Goal: Information Seeking & Learning: Understand process/instructions

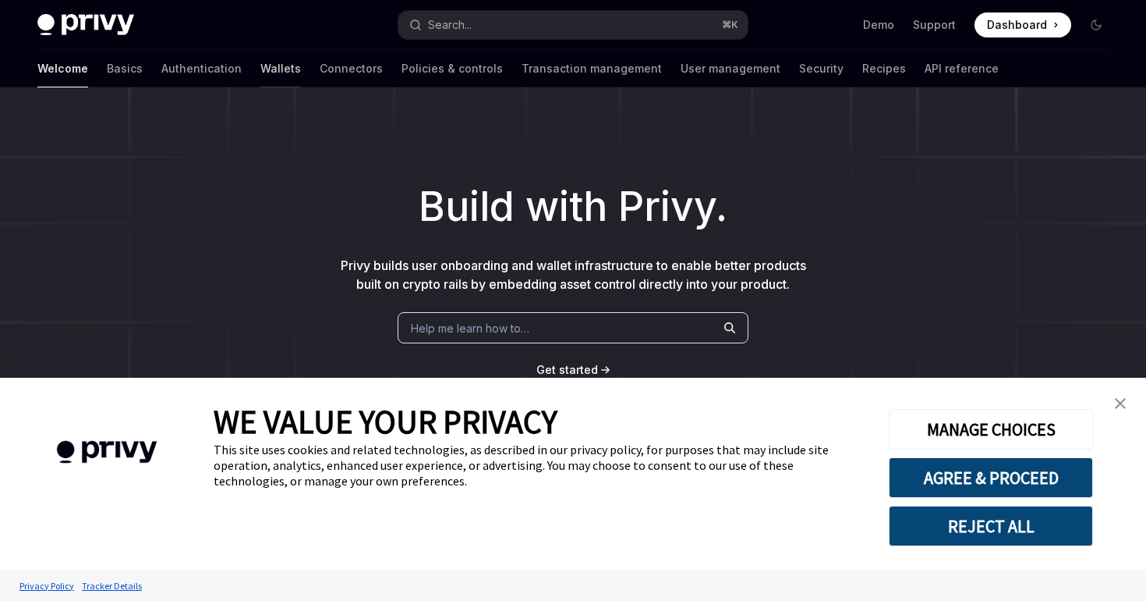
click at [260, 66] on link "Wallets" at bounding box center [280, 68] width 41 height 37
type textarea "*"
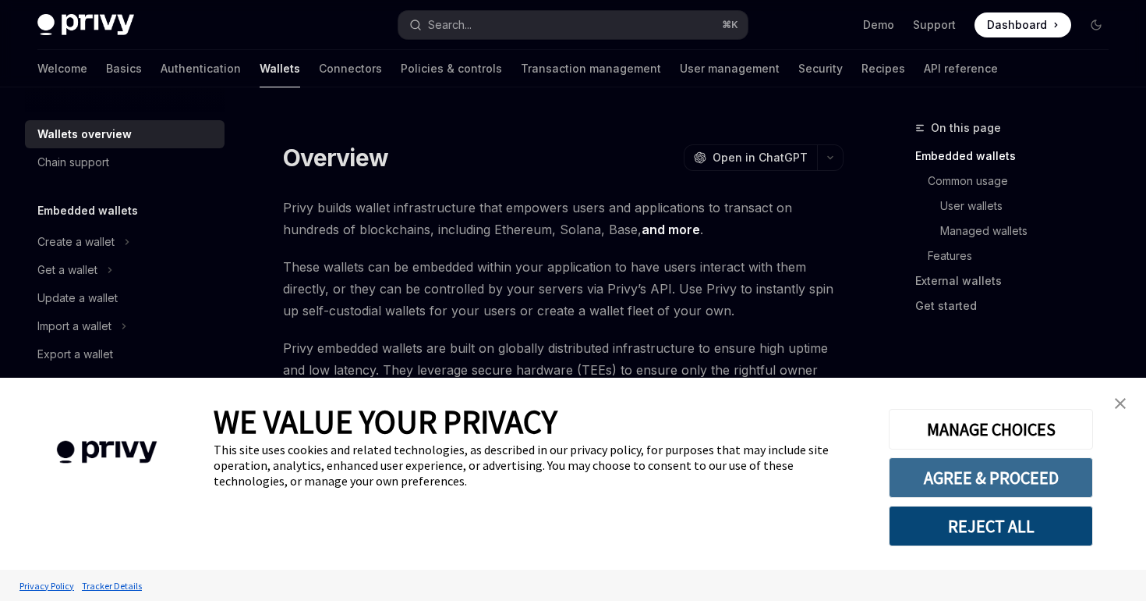
click at [959, 487] on button "AGREE & PROCEED" at bounding box center [991, 477] width 204 height 41
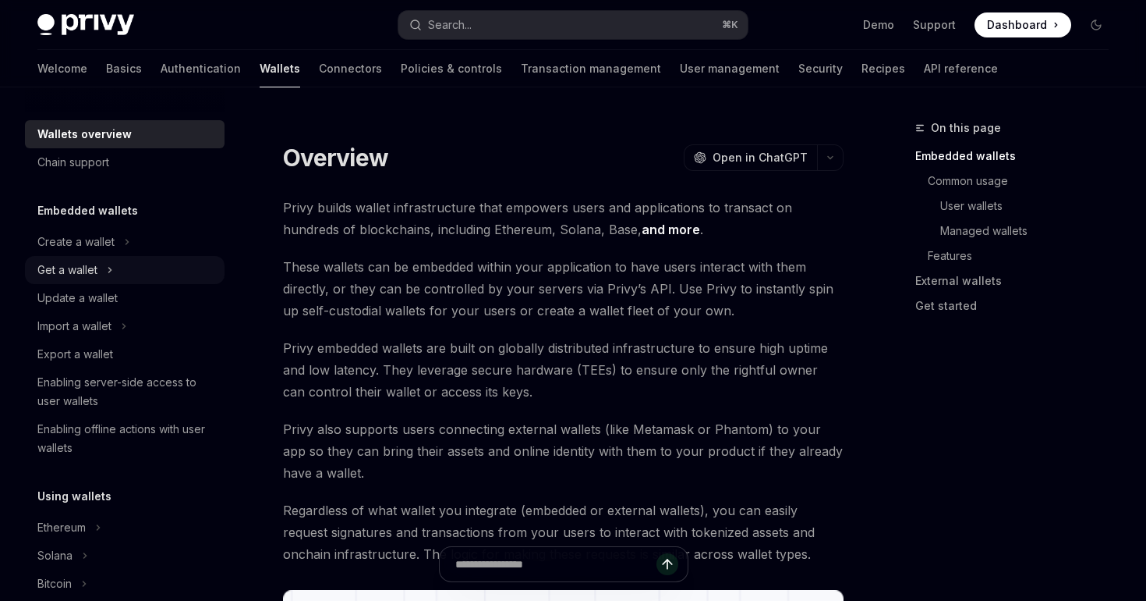
click at [89, 264] on div "Get a wallet" at bounding box center [67, 269] width 60 height 19
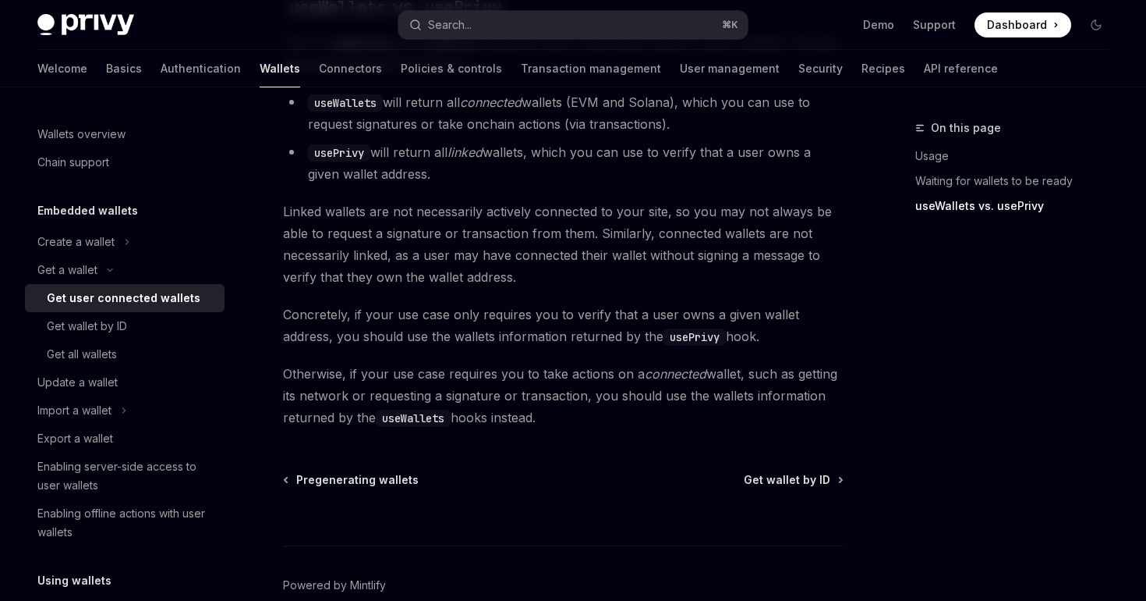
scroll to position [1483, 0]
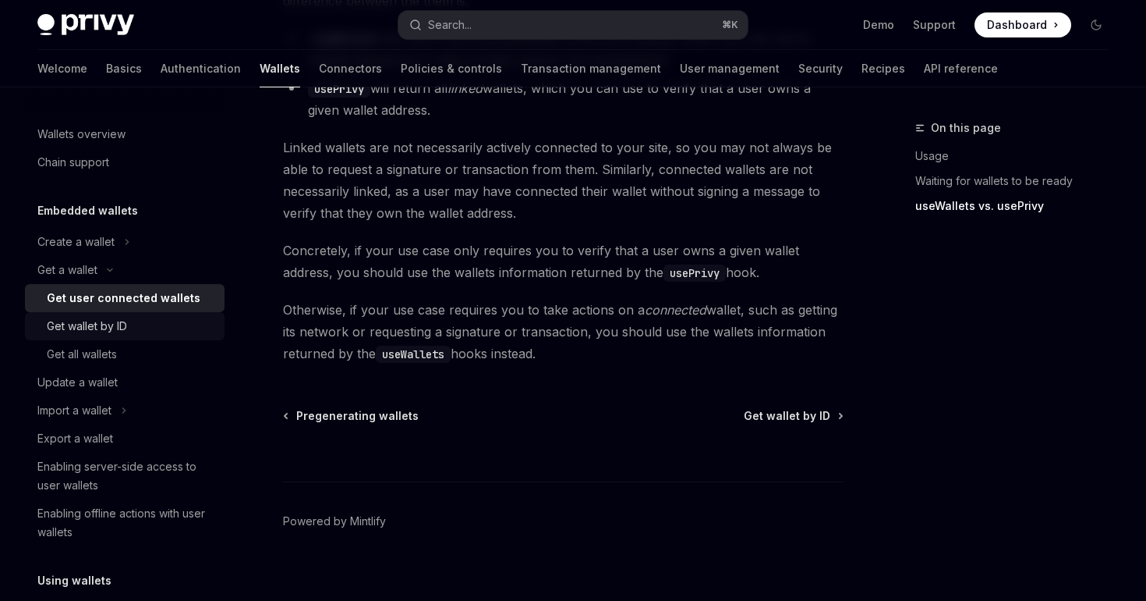
click at [108, 321] on div "Get wallet by ID" at bounding box center [87, 326] width 80 height 19
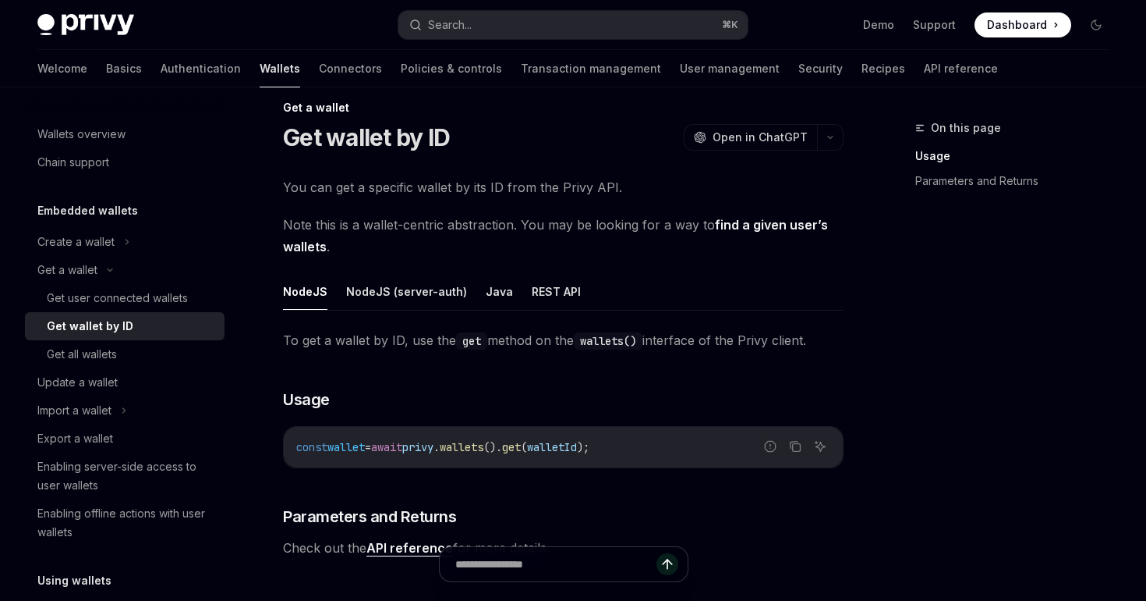
scroll to position [23, 0]
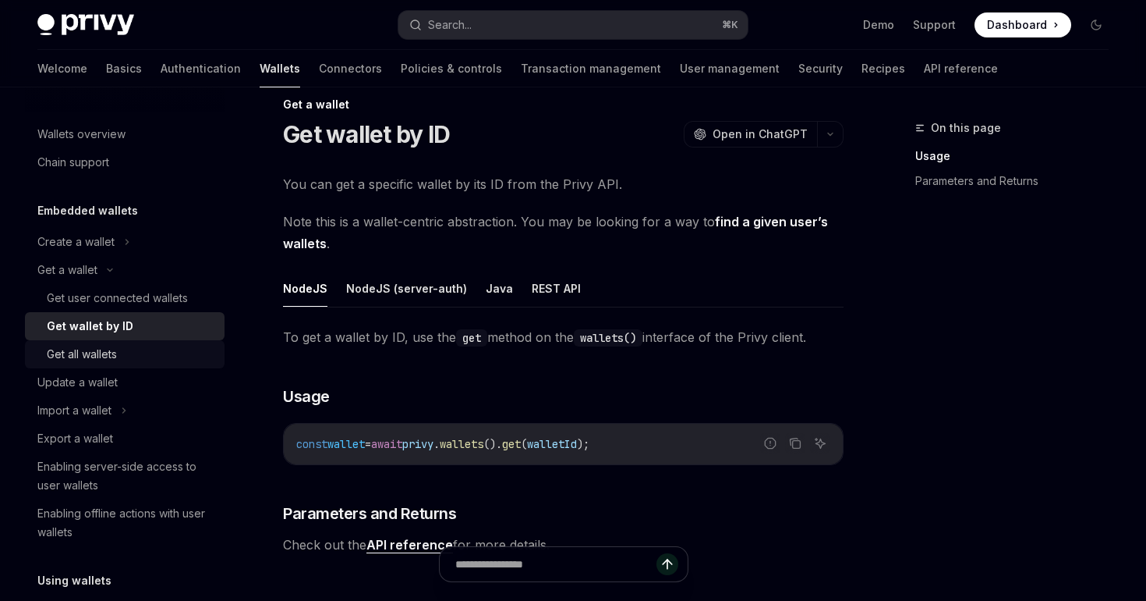
click at [119, 355] on div "Get all wallets" at bounding box center [131, 354] width 168 height 19
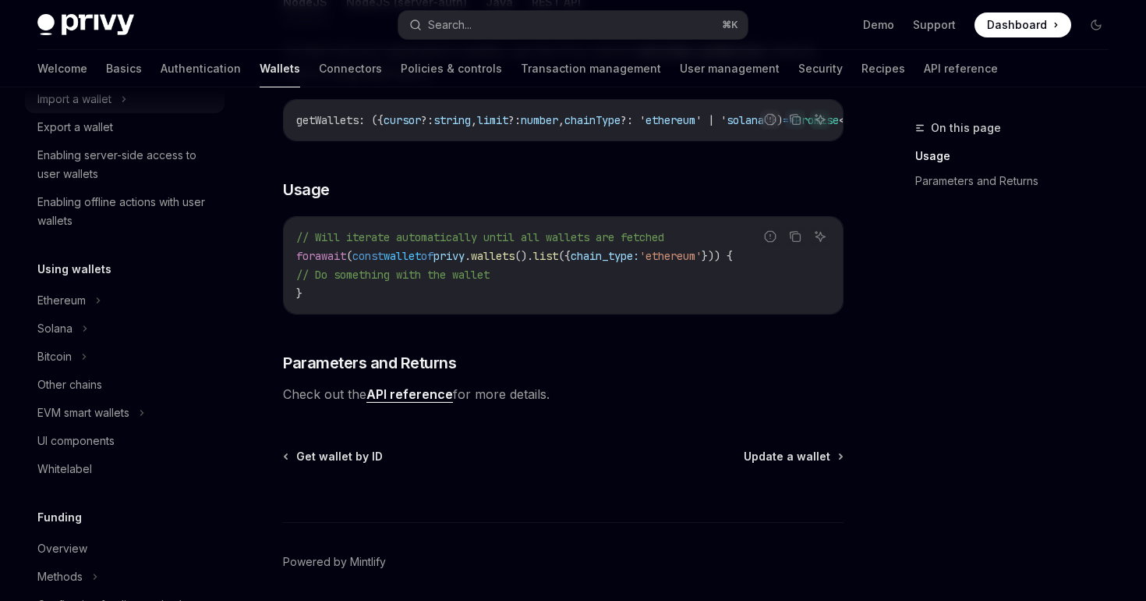
scroll to position [321, 0]
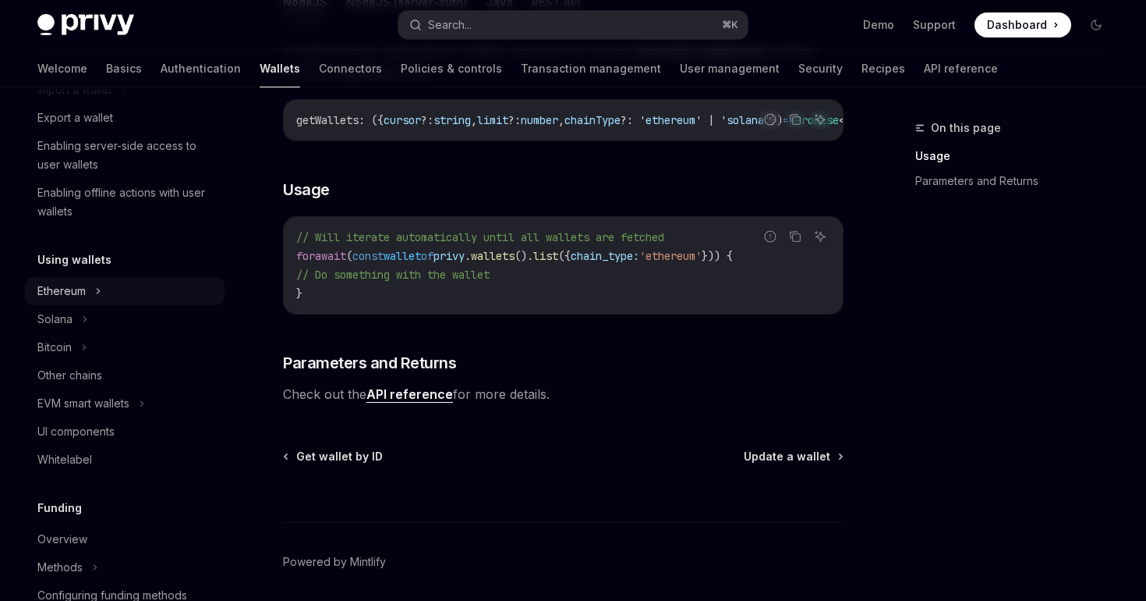
click at [76, 292] on div "Ethereum" at bounding box center [61, 291] width 48 height 19
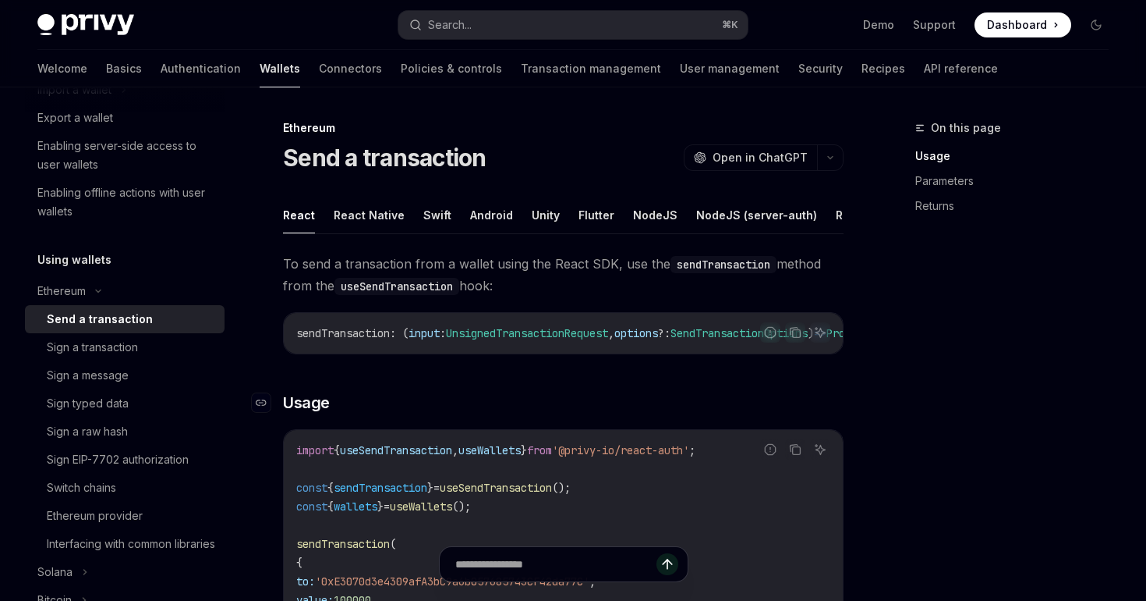
click at [406, 413] on h3 "​ Usage" at bounding box center [563, 403] width 561 height 22
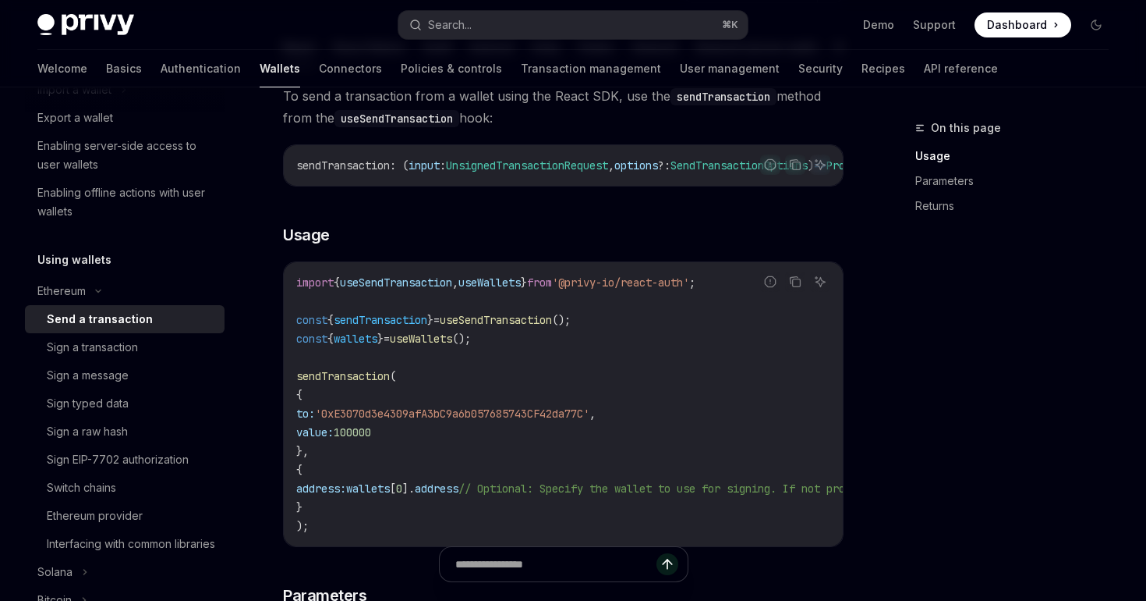
click at [347, 380] on span "sendTransaction" at bounding box center [343, 376] width 94 height 14
copy span "sendTransaction"
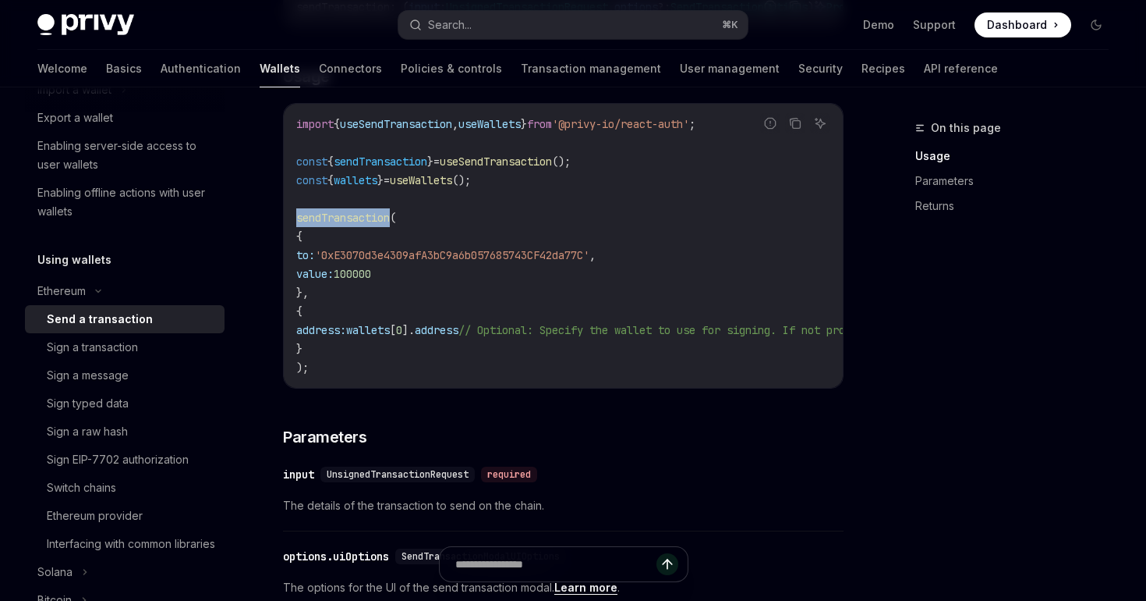
scroll to position [405, 0]
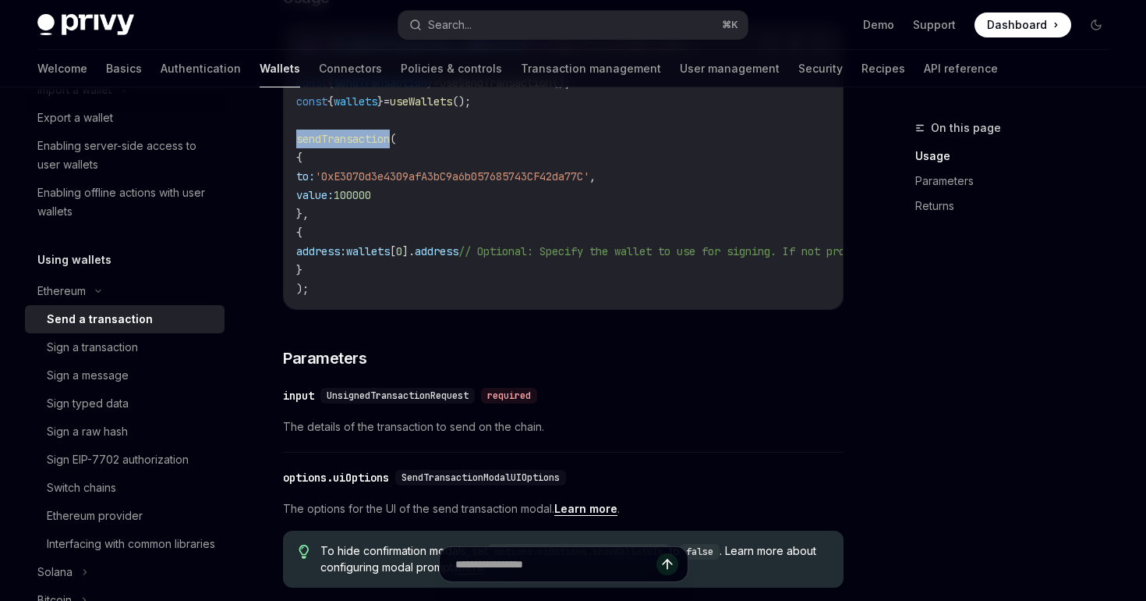
click at [516, 225] on code "import { useSendTransaction , useWallets } from '@privy-io/react-auth' ; const …" at bounding box center [704, 167] width 817 height 262
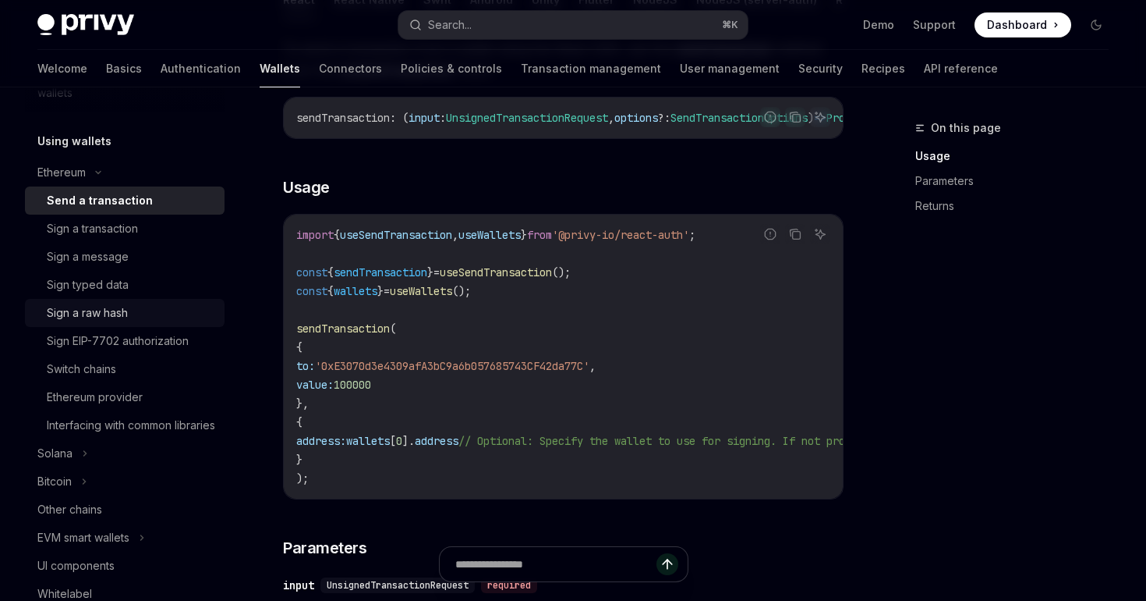
scroll to position [443, 0]
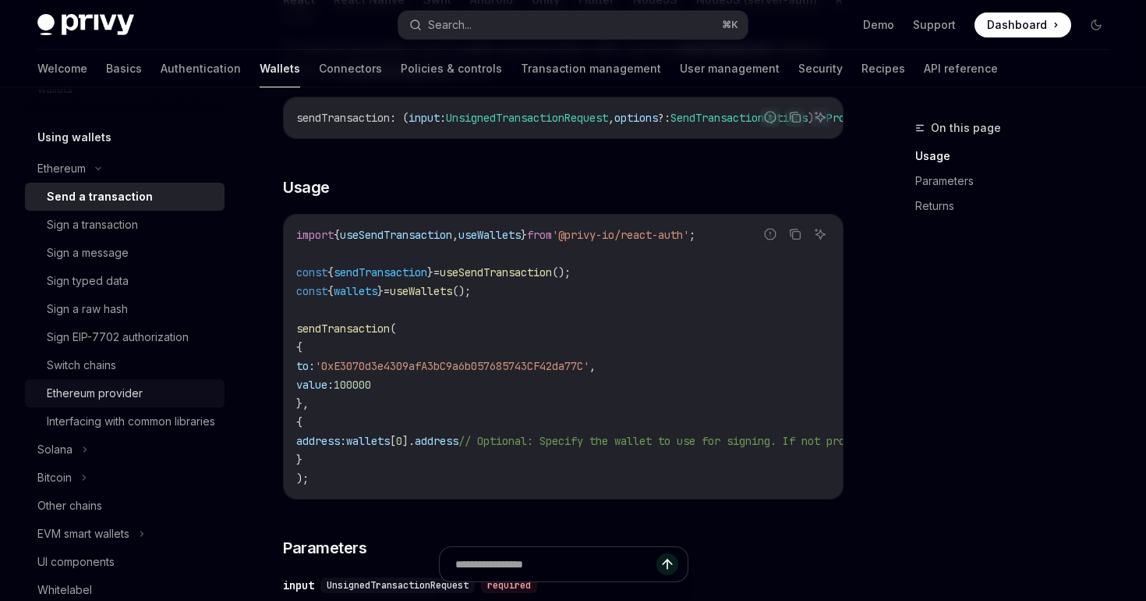
click at [121, 392] on div "Ethereum provider" at bounding box center [95, 393] width 96 height 19
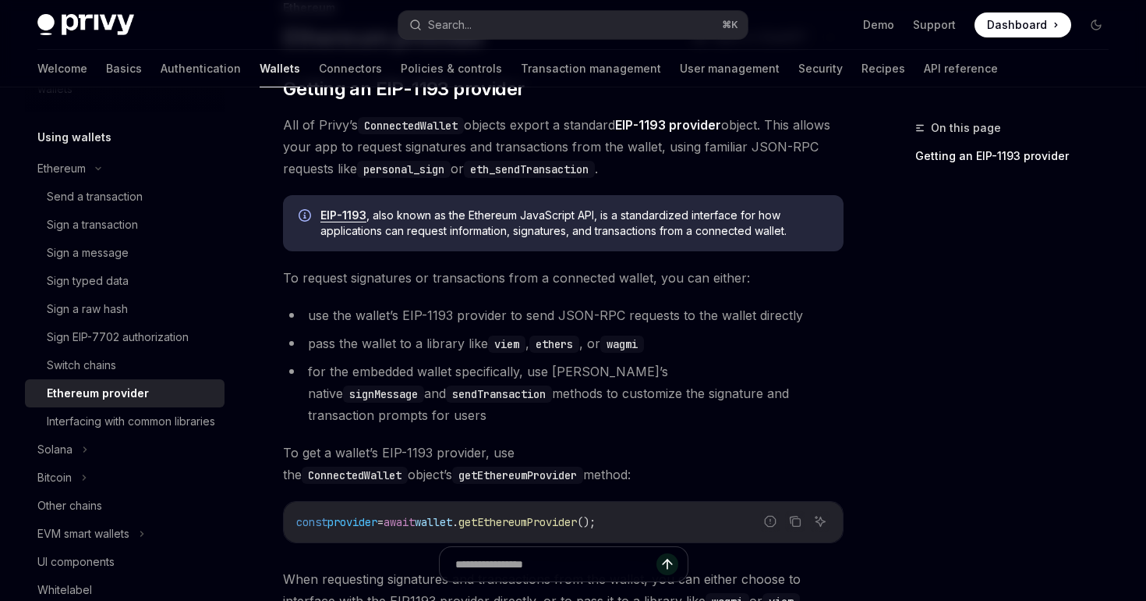
scroll to position [171, 0]
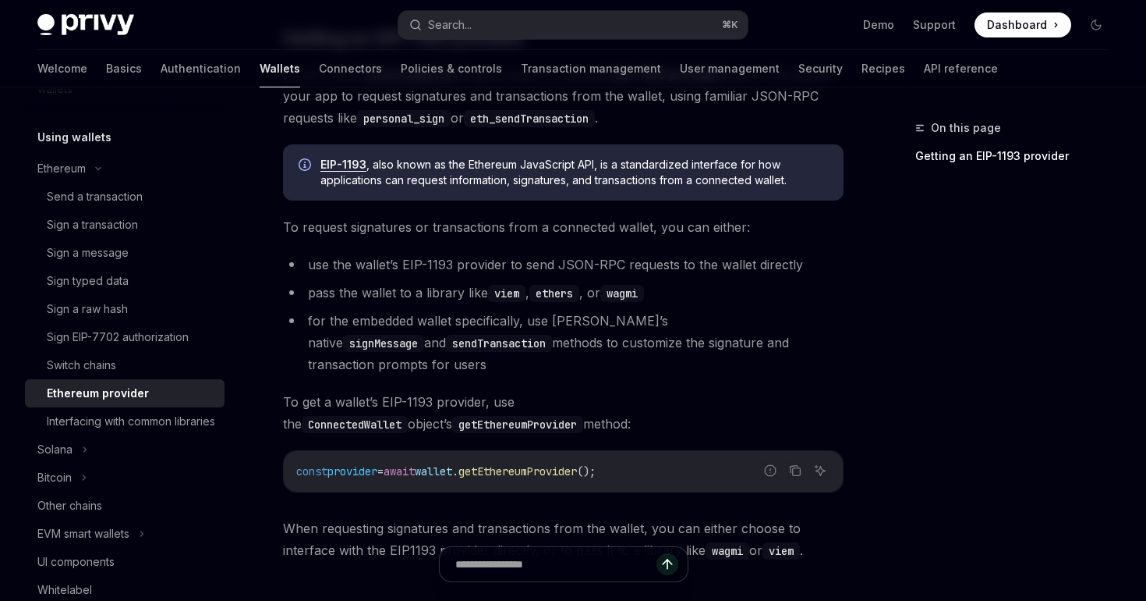
click at [452, 464] on span "wallet" at bounding box center [433, 471] width 37 height 14
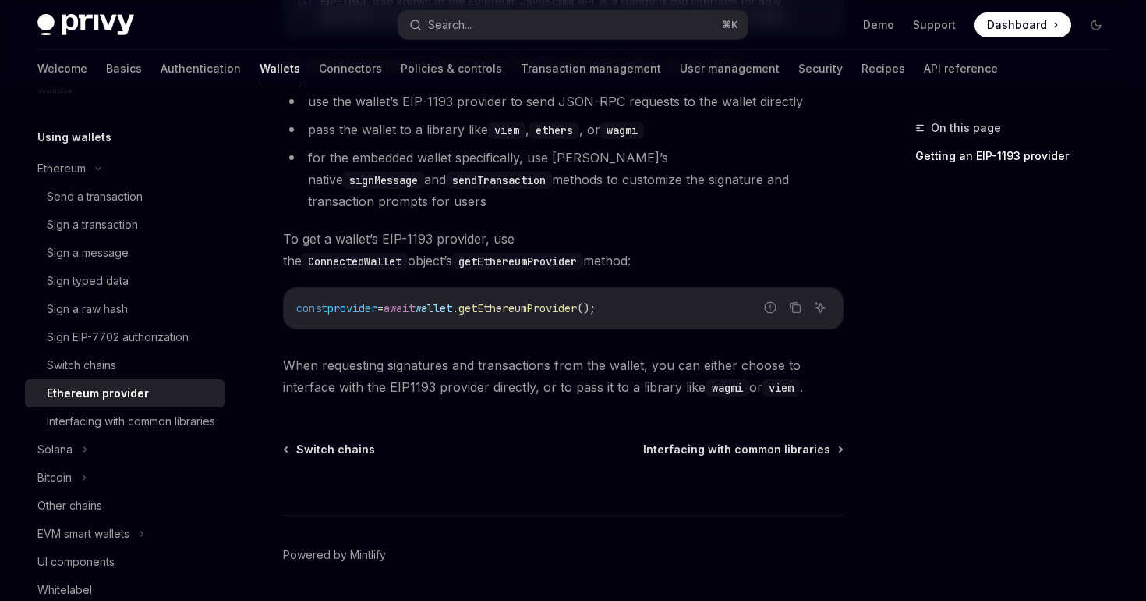
click at [424, 399] on div "Ethereum Ethereum provider OpenAI Open in ChatGPT OpenAI Open in ChatGPT ​ Gett…" at bounding box center [417, 217] width 859 height 865
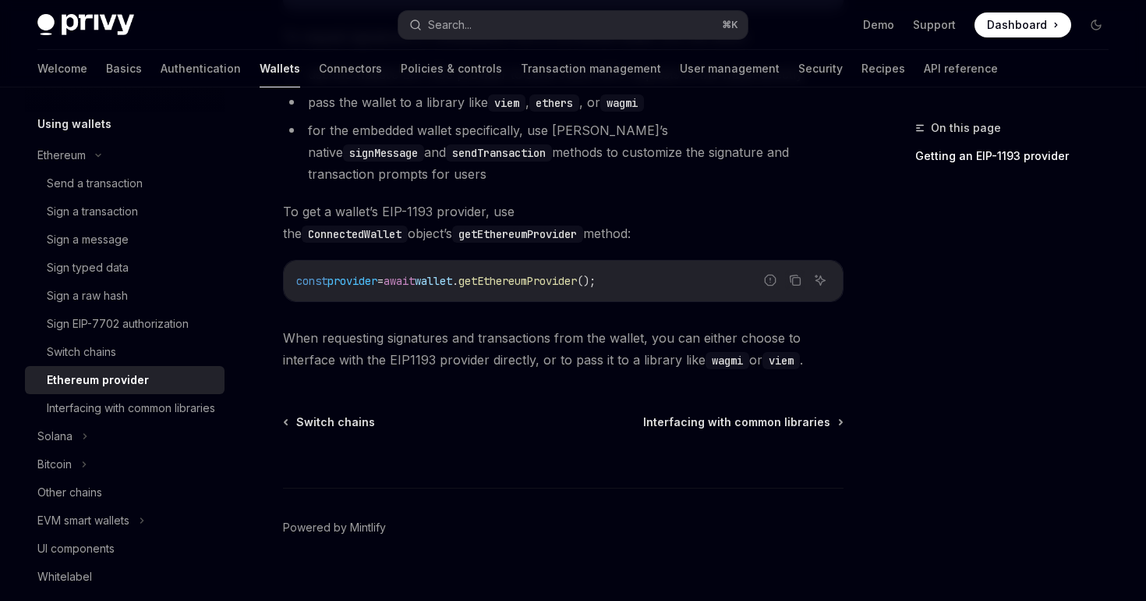
scroll to position [459, 0]
click at [147, 400] on div "Interfacing with common libraries" at bounding box center [131, 405] width 168 height 19
type textarea "*"
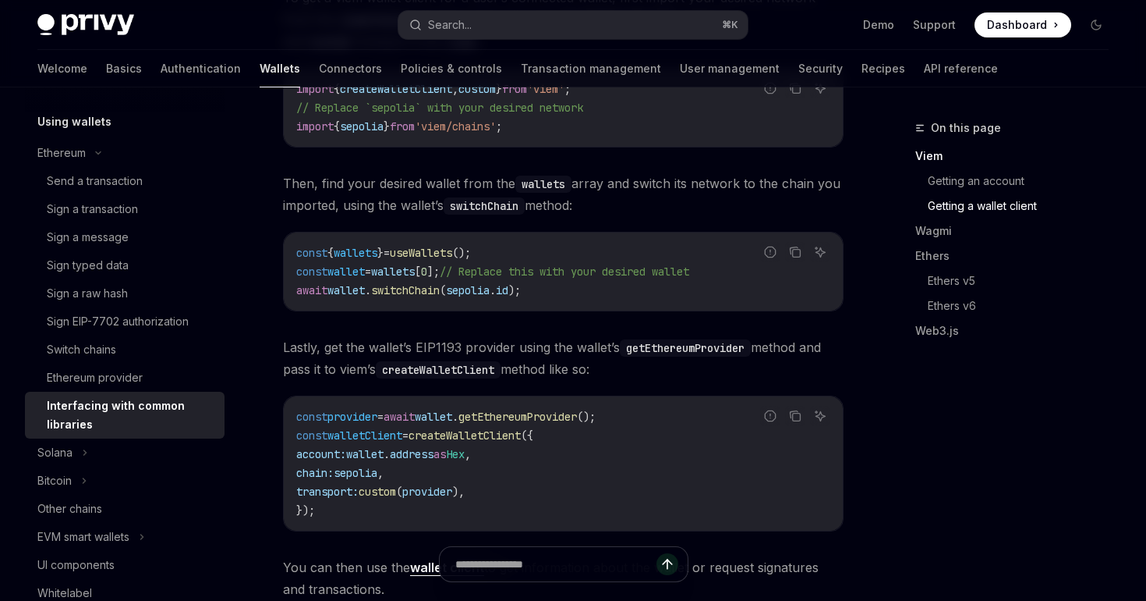
scroll to position [962, 0]
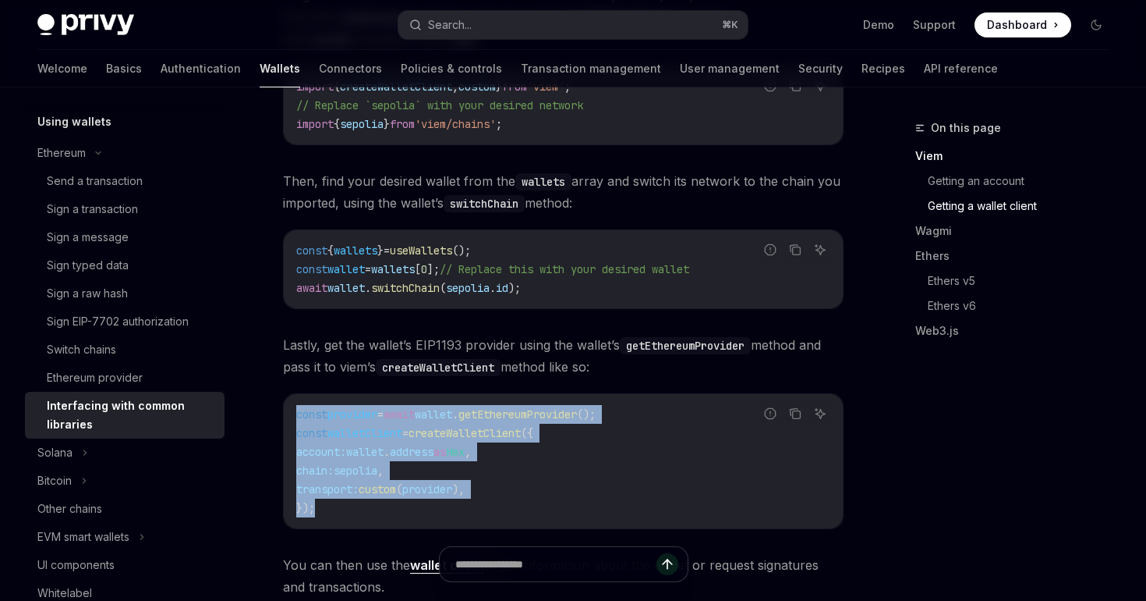
drag, startPoint x: 298, startPoint y: 423, endPoint x: 337, endPoint y: 518, distance: 102.8
click at [337, 517] on code "const provider = await wallet . getEthereumProvider (); const walletClient = cr…" at bounding box center [563, 461] width 534 height 112
copy code "const provider = await wallet . getEthereumProvider (); const walletClient = cr…"
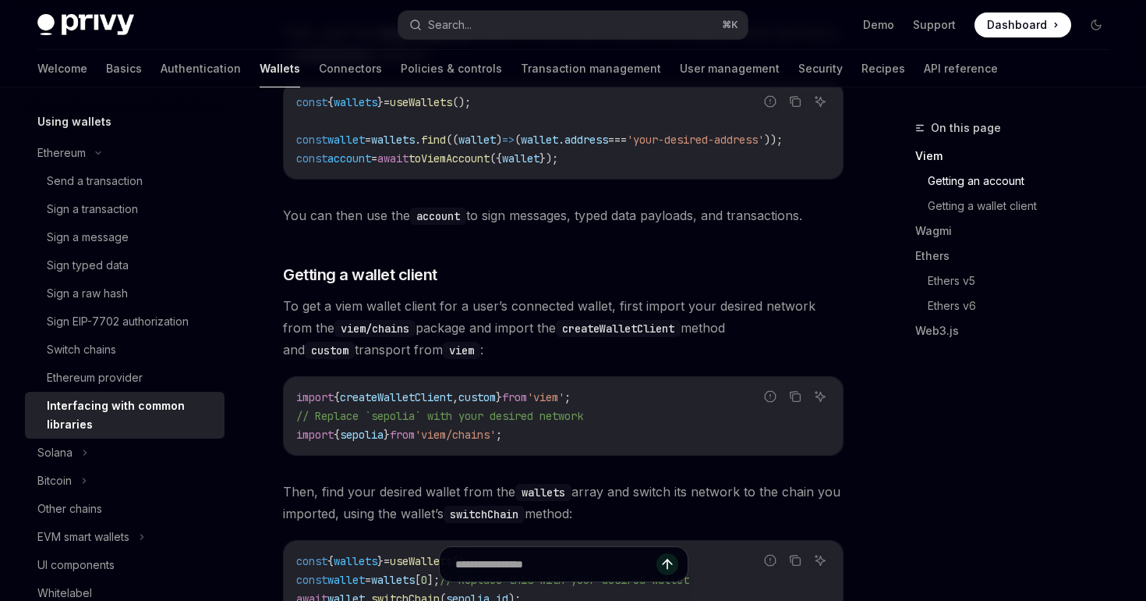
scroll to position [653, 0]
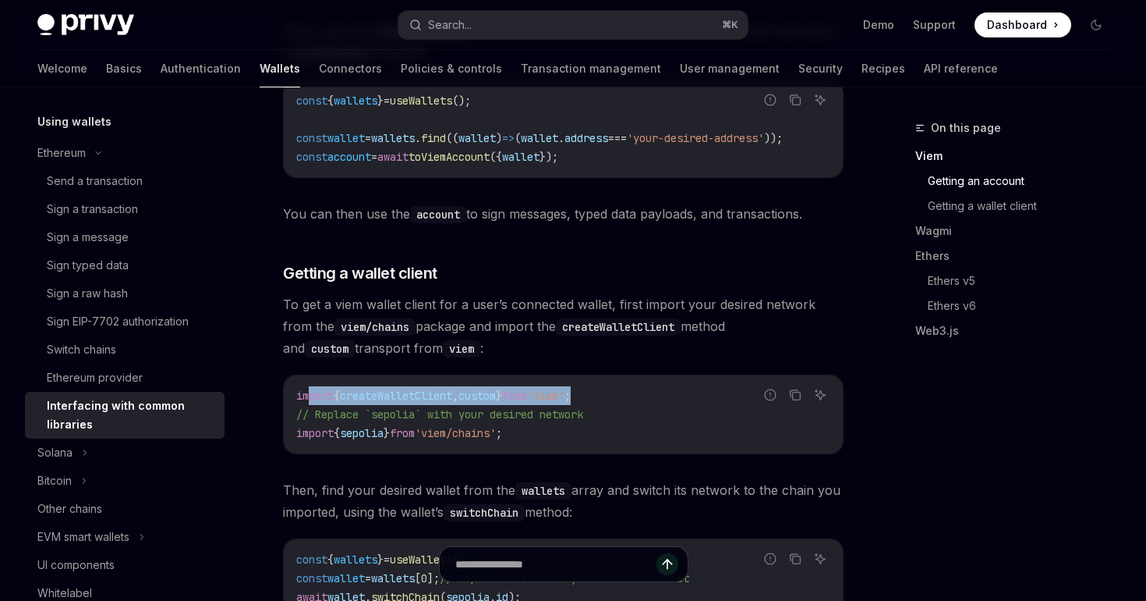
drag, startPoint x: 629, startPoint y: 399, endPoint x: 307, endPoint y: 400, distance: 322.9
click at [307, 400] on code "import { createWalletClient , custom } from 'viem' ; // Replace `sepolia` with …" at bounding box center [563, 414] width 534 height 56
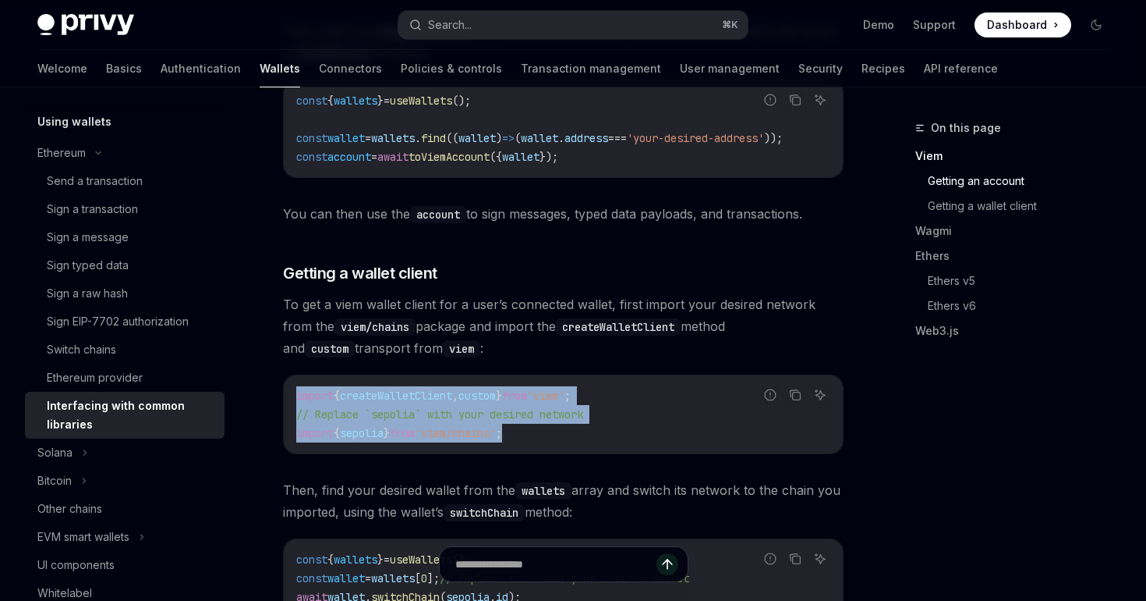
drag, startPoint x: 549, startPoint y: 439, endPoint x: 288, endPoint y: 396, distance: 264.8
click at [288, 396] on div "import { createWalletClient , custom } from 'viem' ; // Replace `sepolia` with …" at bounding box center [563, 414] width 559 height 78
copy code "import { createWalletClient , custom } from 'viem' ; // Replace `sepolia` with …"
click at [484, 282] on h3 "​ Getting a wallet client" at bounding box center [563, 273] width 561 height 22
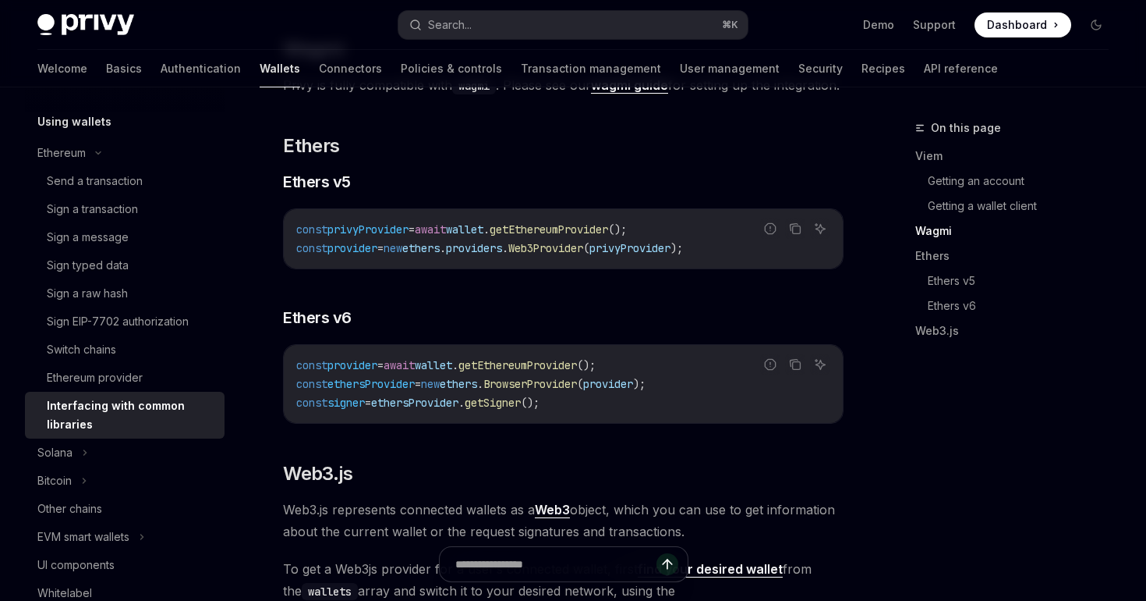
scroll to position [1564, 0]
